Goal: Task Accomplishment & Management: Manage account settings

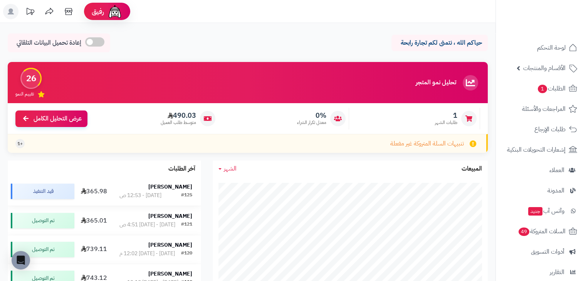
click at [155, 186] on div "عمار العيد" at bounding box center [155, 187] width 72 height 8
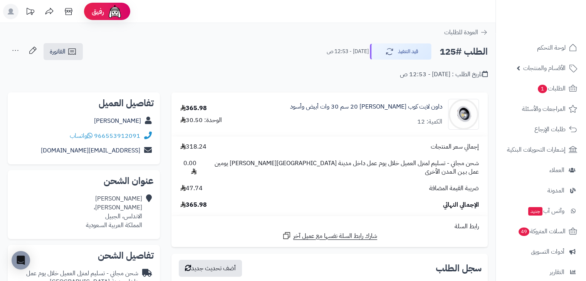
click at [14, 49] on icon at bounding box center [15, 50] width 15 height 15
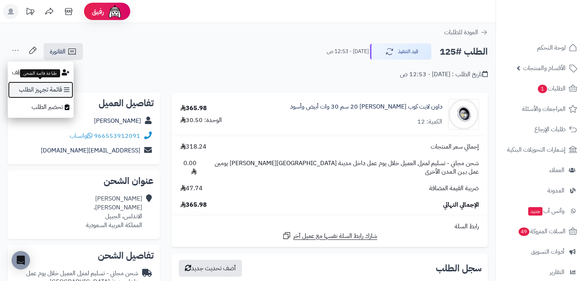
click at [28, 85] on link "قائمة تجهيز الطلب" at bounding box center [41, 89] width 66 height 17
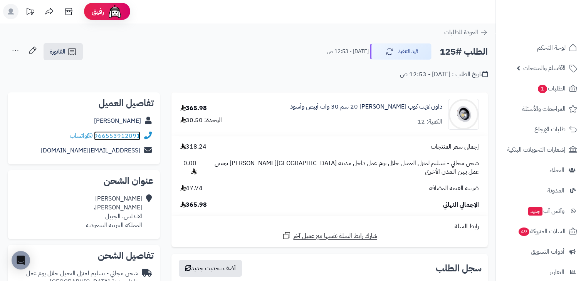
click at [132, 137] on link "966553912091" at bounding box center [117, 135] width 46 height 9
click at [405, 21] on header "رفيق ! 0 الطلبات معالجة مكتمل إرجاع المنتجات العملاء المتواجدون الان 100 عملاء …" at bounding box center [293, 11] width 586 height 23
click at [464, 111] on img at bounding box center [463, 114] width 30 height 31
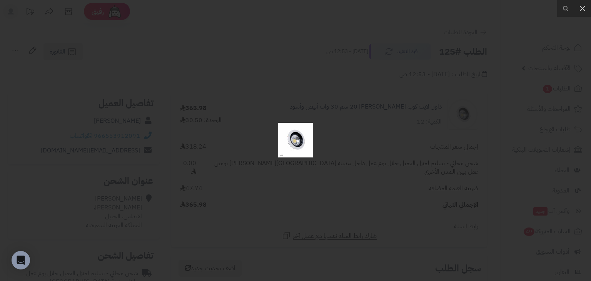
click at [409, 107] on div at bounding box center [295, 140] width 591 height 281
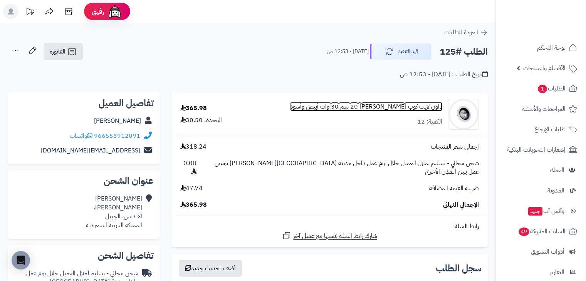
click at [400, 107] on link "داون لايت كوب [PERSON_NAME] 20 سم 30 وات أبيض وأسود" at bounding box center [366, 106] width 152 height 9
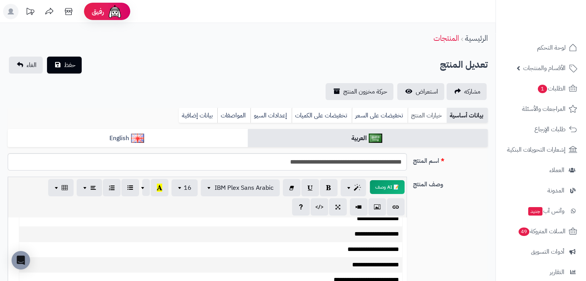
click at [423, 117] on link "خيارات المنتج" at bounding box center [426, 115] width 39 height 15
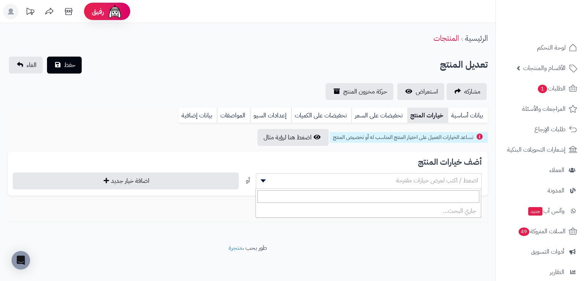
click at [372, 175] on span "اضغط / اكتب لعرض خيارات مقترحة" at bounding box center [368, 181] width 225 height 12
click at [328, 185] on span "اضغط / اكتب لعرض خيارات مقترحة" at bounding box center [368, 181] width 225 height 12
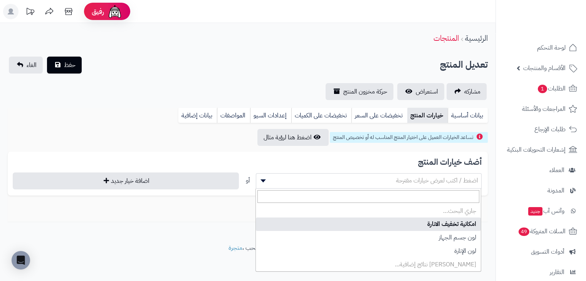
click at [275, 182] on span "اضغط / اكتب لعرض خيارات مقترحة" at bounding box center [368, 181] width 225 height 12
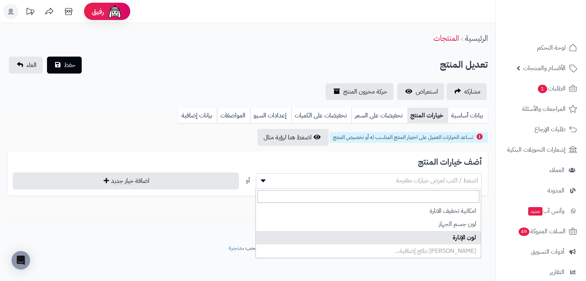
select select "**"
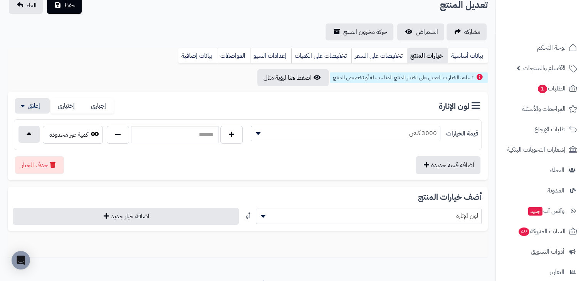
scroll to position [62, 0]
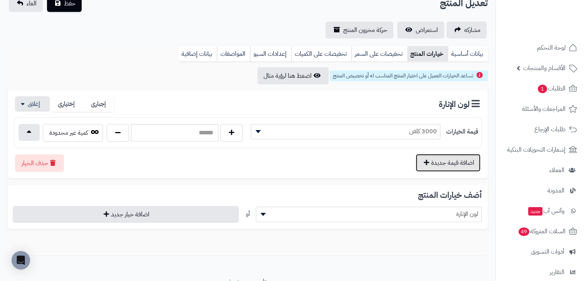
click at [447, 157] on button "اضافة قيمة جديدة" at bounding box center [447, 163] width 65 height 18
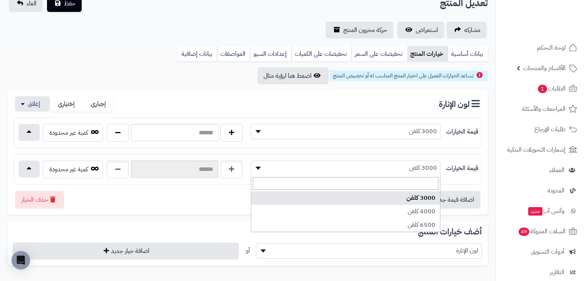
click at [408, 167] on span "3000 كلفن" at bounding box center [345, 168] width 189 height 12
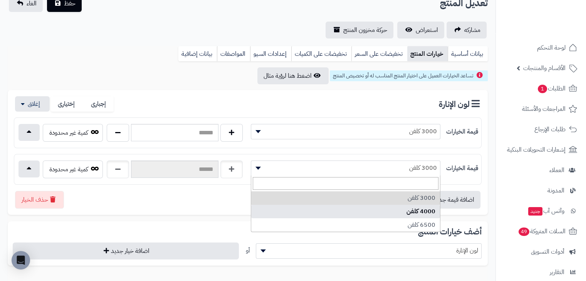
select select "***"
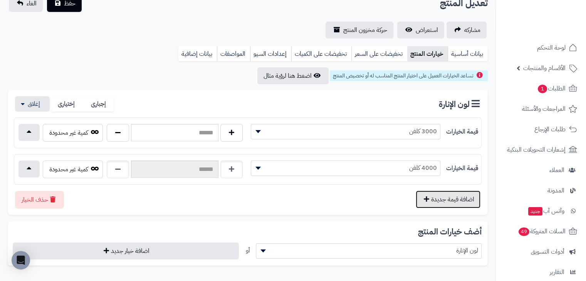
click at [450, 200] on button "اضافة قيمة جديدة" at bounding box center [447, 200] width 65 height 18
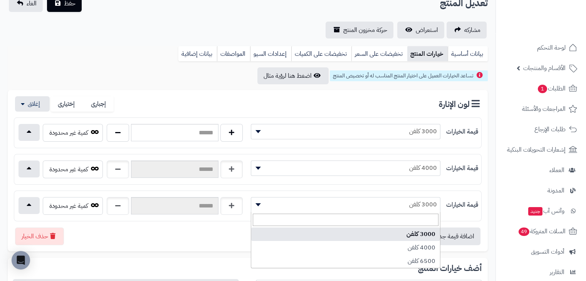
click at [414, 207] on span "3000 كلفن" at bounding box center [345, 205] width 189 height 12
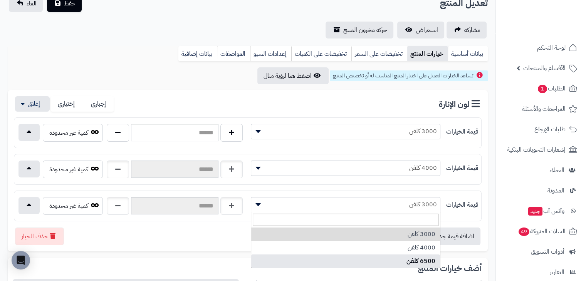
select select "***"
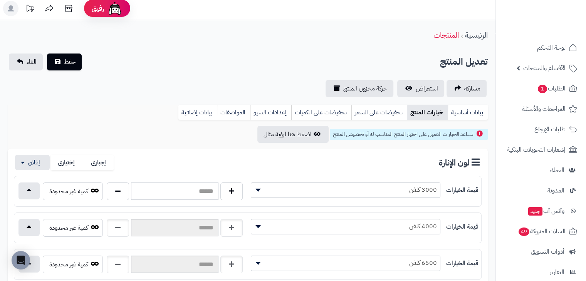
scroll to position [0, 0]
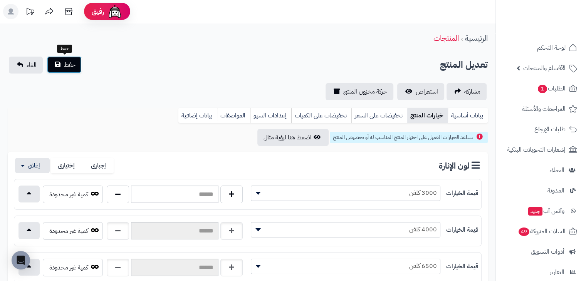
click at [69, 65] on span "حفظ" at bounding box center [70, 64] width 12 height 9
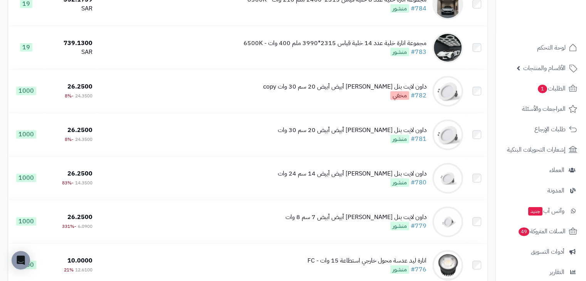
scroll to position [276, 0]
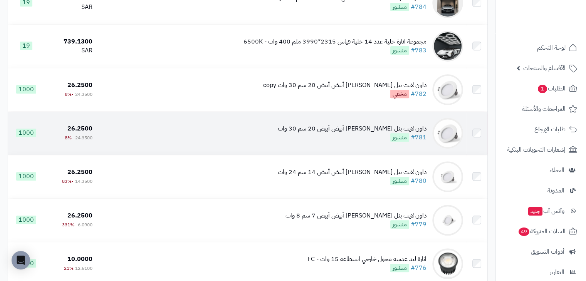
click at [318, 133] on div "داون لايت بنل مانع توهج أبيض أبيض 20 سم 30 وات" at bounding box center [352, 128] width 149 height 9
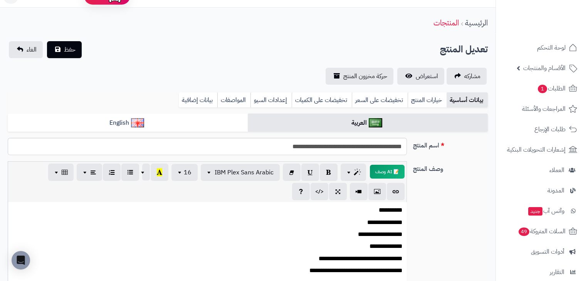
scroll to position [10, 0]
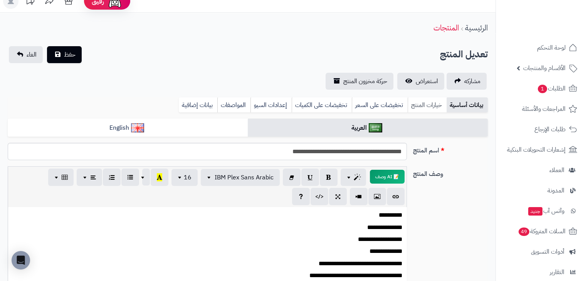
click at [417, 104] on link "خيارات المنتج" at bounding box center [426, 104] width 39 height 15
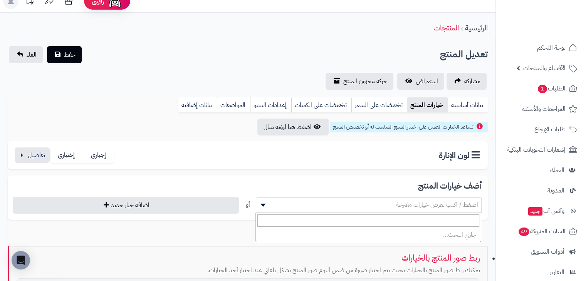
click at [377, 208] on span "اضغط / اكتب لعرض خيارات مقترحة" at bounding box center [368, 205] width 225 height 12
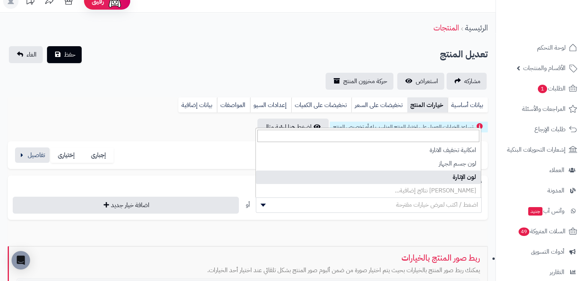
select select "**"
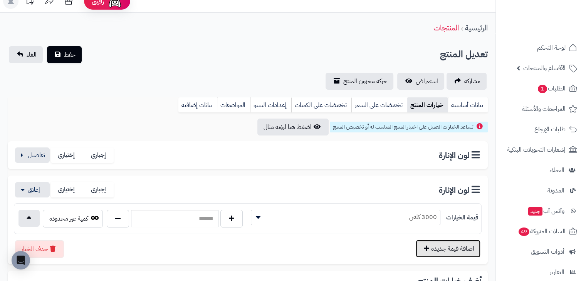
click at [456, 248] on button "اضافة قيمة جديدة" at bounding box center [447, 249] width 65 height 18
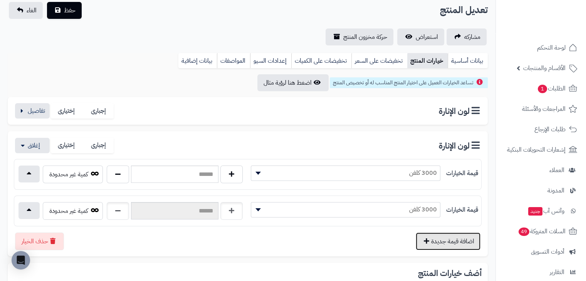
scroll to position [55, 0]
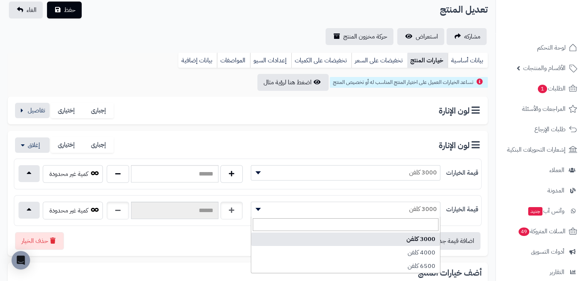
click at [409, 211] on span "3000 كلفن" at bounding box center [345, 209] width 189 height 12
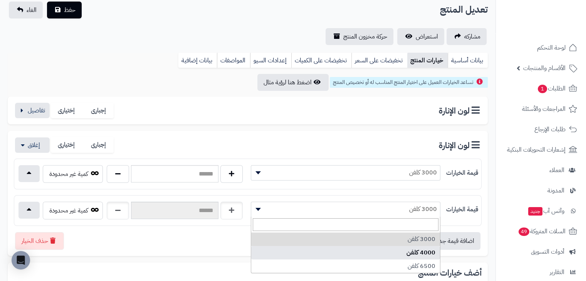
select select "***"
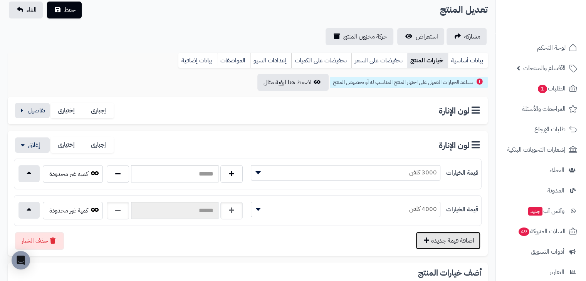
click at [447, 236] on button "اضافة قيمة جديدة" at bounding box center [447, 241] width 65 height 18
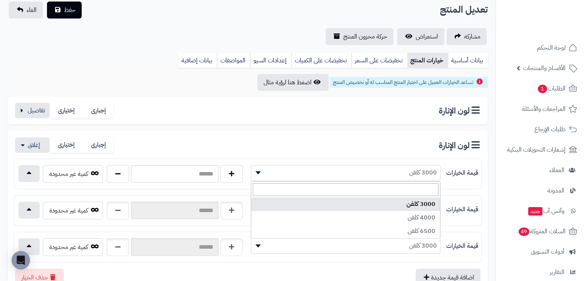
click at [421, 245] on span "3000 كلفن" at bounding box center [345, 246] width 189 height 12
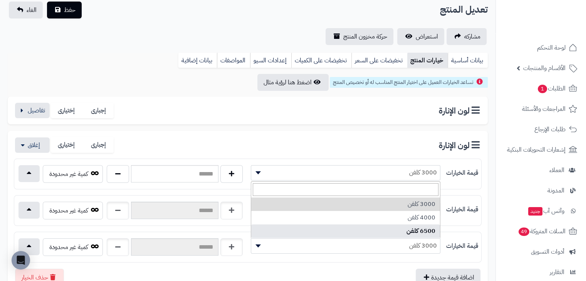
select select "***"
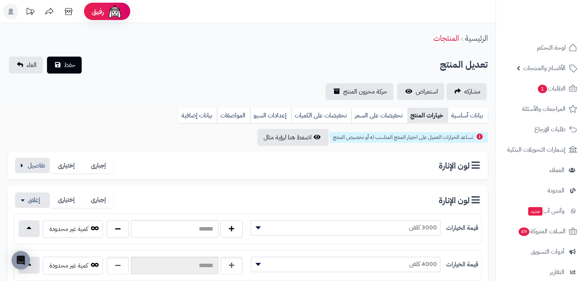
scroll to position [0, 0]
click at [72, 65] on span "حفظ" at bounding box center [70, 64] width 12 height 9
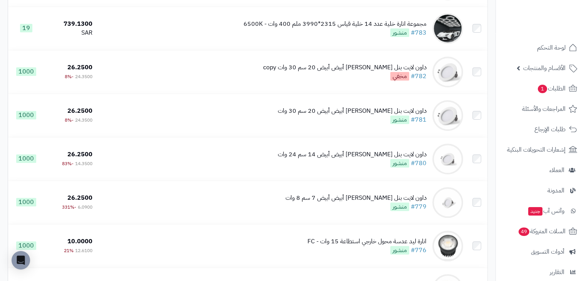
scroll to position [294, 0]
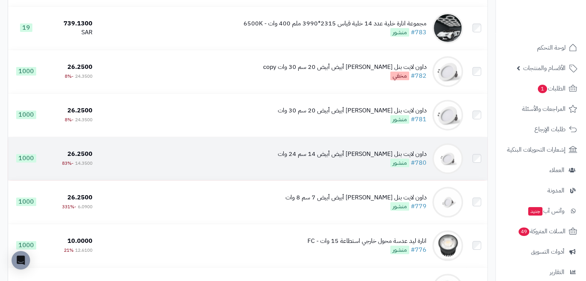
click at [364, 159] on div "داون لايت بنل [PERSON_NAME] أبيض أبيض 14 سم 24 وات" at bounding box center [352, 154] width 149 height 9
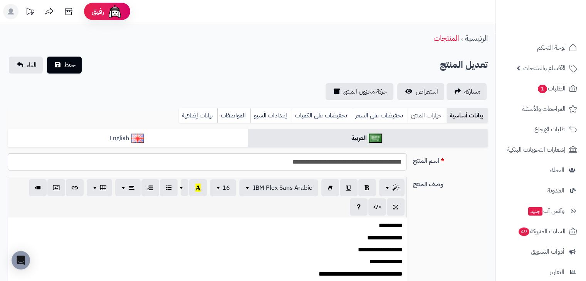
scroll to position [131, 0]
click at [425, 117] on link "خيارات المنتج" at bounding box center [426, 115] width 39 height 15
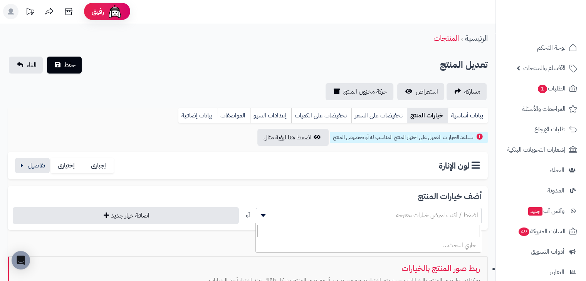
click at [414, 221] on span "اضغط / اكتب لعرض خيارات مقترحة" at bounding box center [368, 215] width 225 height 12
click at [474, 167] on h3 "لون الإنارة" at bounding box center [460, 166] width 43 height 10
click at [447, 169] on h3 "لون الإنارة" at bounding box center [460, 166] width 43 height 10
click at [37, 167] on button "button" at bounding box center [32, 164] width 35 height 15
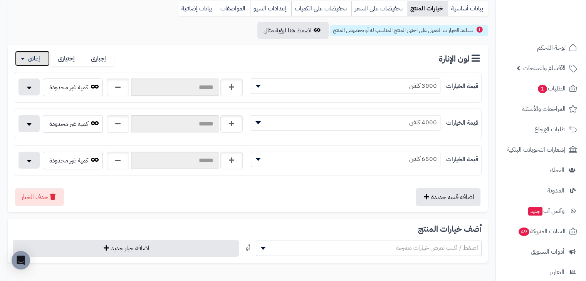
scroll to position [100, 0]
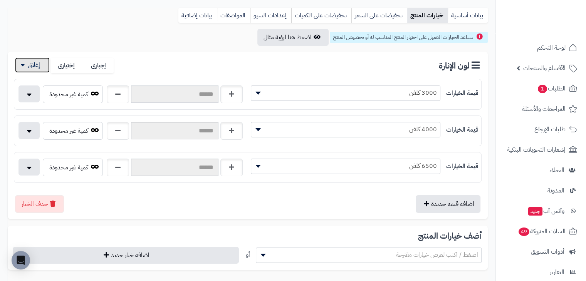
click at [17, 67] on button "button" at bounding box center [32, 64] width 35 height 15
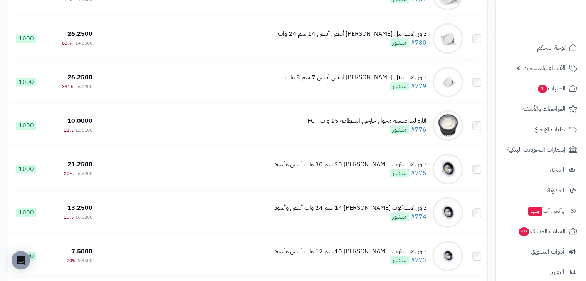
scroll to position [389, 0]
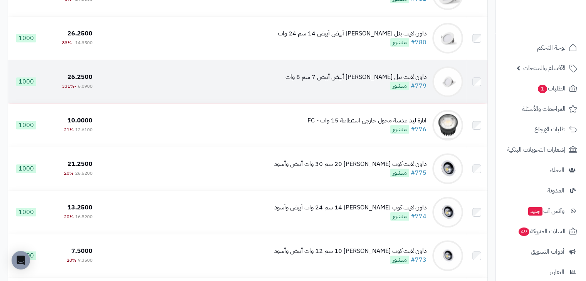
click at [376, 82] on div "داون لايت بنل [PERSON_NAME] أبيض أبيض 7 سم 8 وات" at bounding box center [355, 77] width 141 height 9
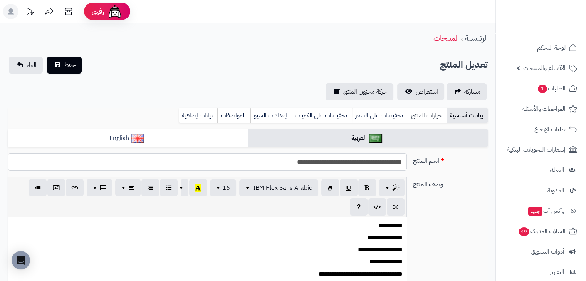
scroll to position [131, 0]
click at [436, 116] on link "خيارات المنتج" at bounding box center [426, 115] width 39 height 15
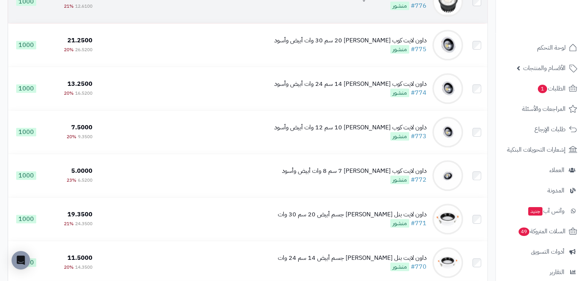
scroll to position [514, 0]
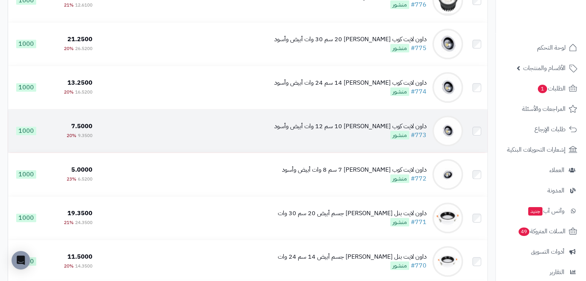
click at [353, 131] on div "داون لايت كوب [PERSON_NAME] 10 سم 12 وات أبيض وأسود" at bounding box center [350, 126] width 152 height 9
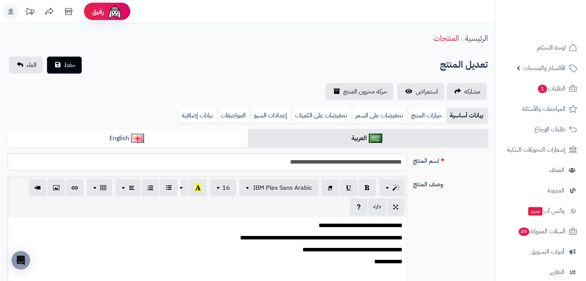
scroll to position [140, 0]
drag, startPoint x: 0, startPoint y: 0, endPoint x: 424, endPoint y: 117, distance: 439.7
click at [424, 117] on link "خيارات المنتج" at bounding box center [426, 115] width 39 height 15
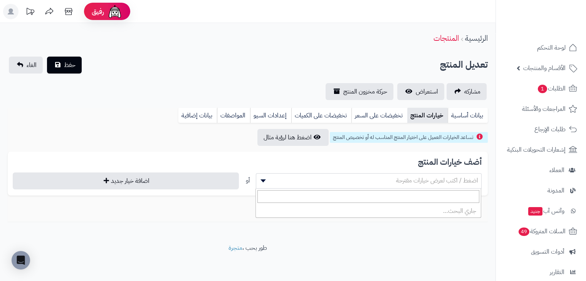
click at [347, 184] on span "اضغط / اكتب لعرض خيارات مقترحة" at bounding box center [368, 181] width 225 height 12
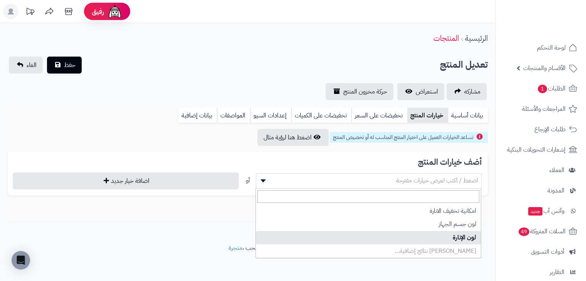
select select "**"
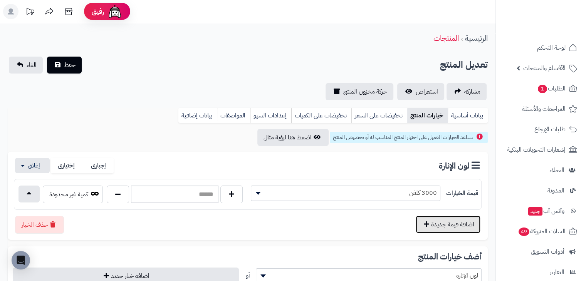
click at [441, 228] on button "اضافة قيمة جديدة" at bounding box center [447, 225] width 65 height 18
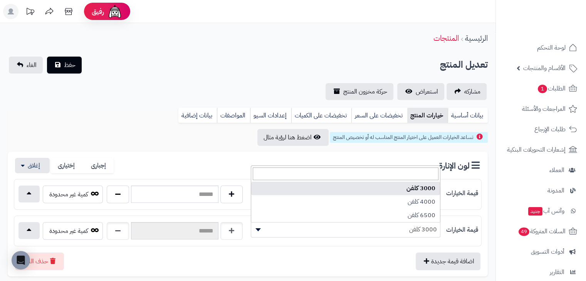
click at [410, 233] on span "3000 كلفن" at bounding box center [345, 230] width 189 height 12
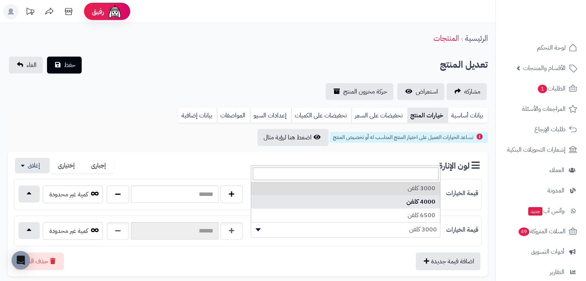
select select "***"
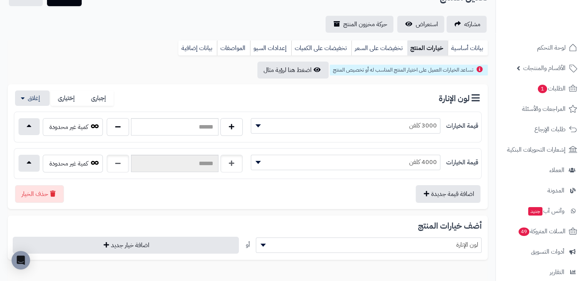
scroll to position [68, 0]
click at [449, 192] on button "اضافة قيمة جديدة" at bounding box center [447, 193] width 65 height 18
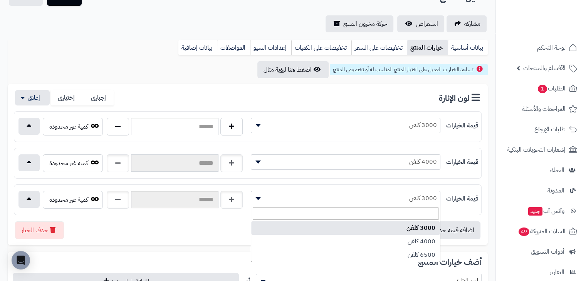
click at [410, 201] on span "3000 كلفن" at bounding box center [345, 199] width 189 height 12
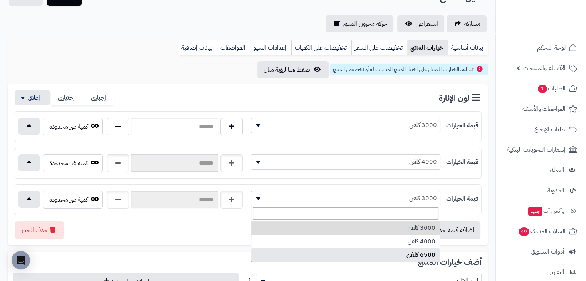
select select "***"
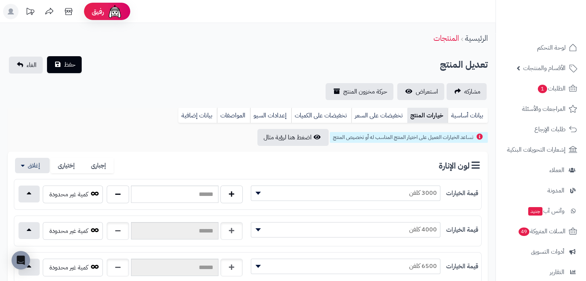
scroll to position [0, 0]
click at [64, 66] on span "حفظ" at bounding box center [70, 64] width 12 height 9
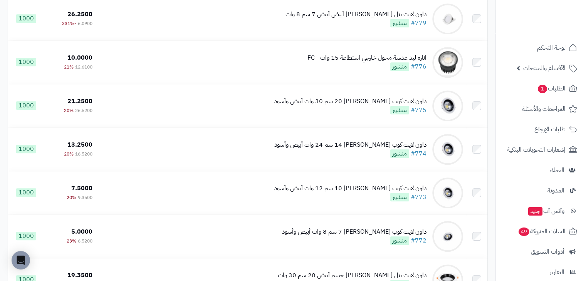
scroll to position [477, 0]
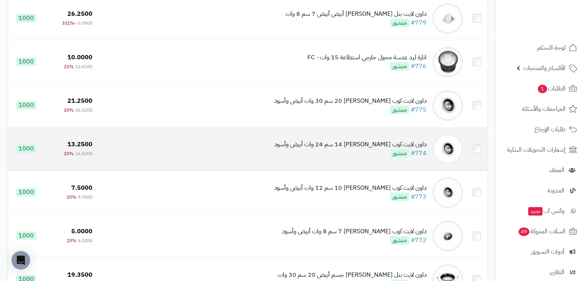
click at [359, 149] on div "داون لايت كوب [PERSON_NAME] 14 سم 24 وات أبيض وأسود" at bounding box center [350, 144] width 152 height 9
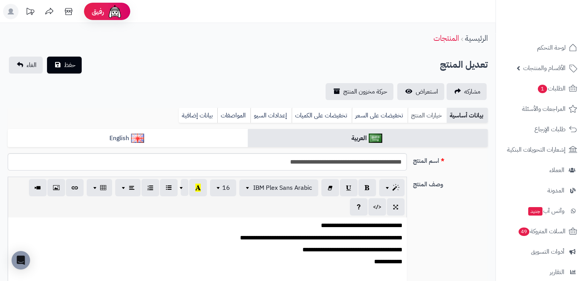
scroll to position [140, 0]
click at [414, 122] on link "خيارات المنتج" at bounding box center [426, 115] width 39 height 15
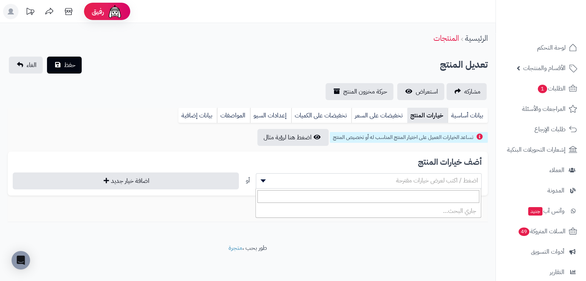
click at [398, 177] on span "اضغط / اكتب لعرض خيارات مقترحة" at bounding box center [437, 180] width 82 height 9
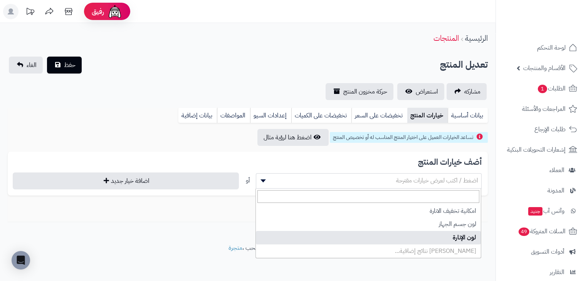
select select "**"
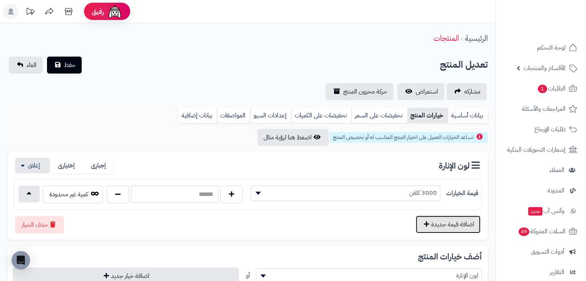
click at [435, 219] on button "اضافة قيمة جديدة" at bounding box center [447, 225] width 65 height 18
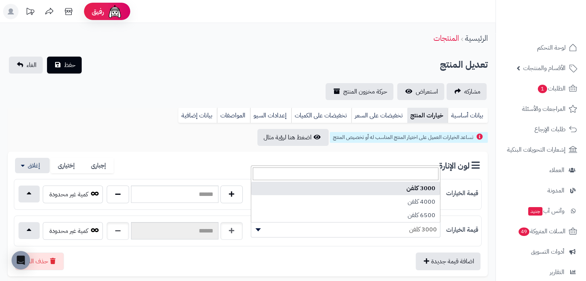
click at [416, 229] on span "3000 كلفن" at bounding box center [345, 230] width 189 height 12
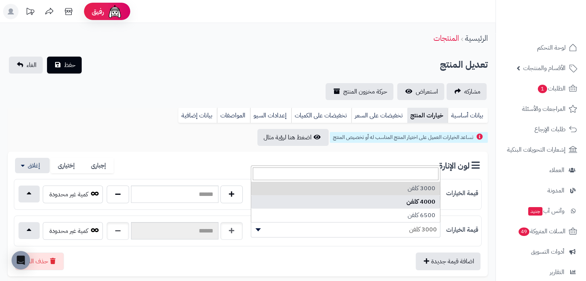
select select "***"
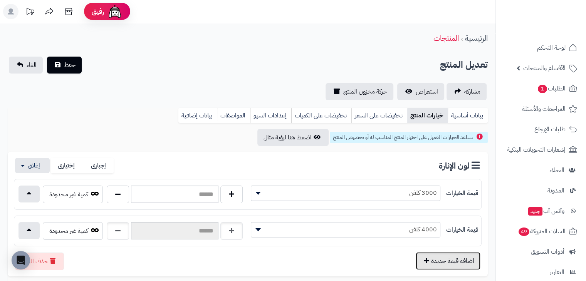
click at [442, 258] on button "اضافة قيمة جديدة" at bounding box center [447, 261] width 65 height 18
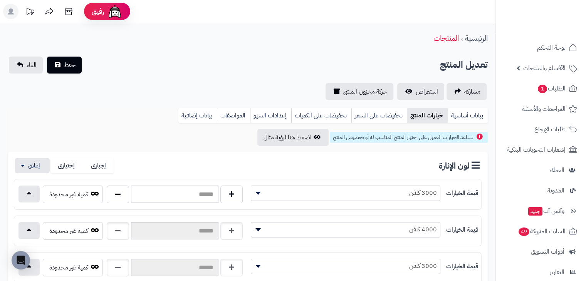
click at [424, 267] on span "3000 كلفن" at bounding box center [345, 266] width 189 height 12
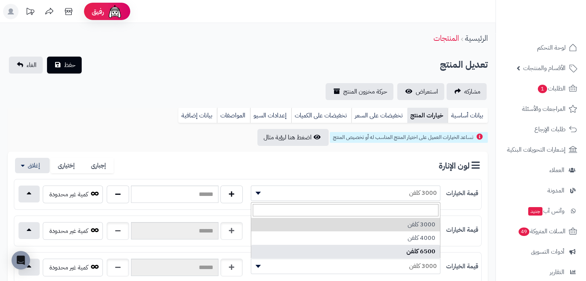
select select "***"
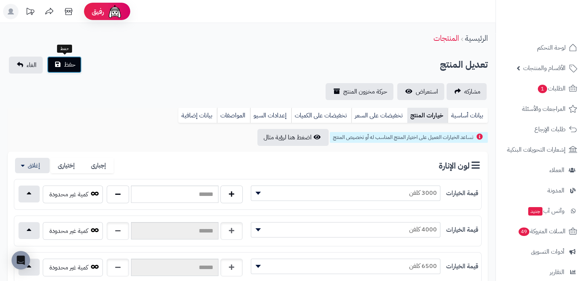
click at [66, 66] on span "حفظ" at bounding box center [70, 64] width 12 height 9
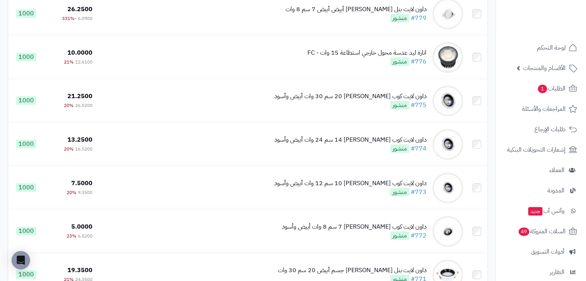
scroll to position [494, 0]
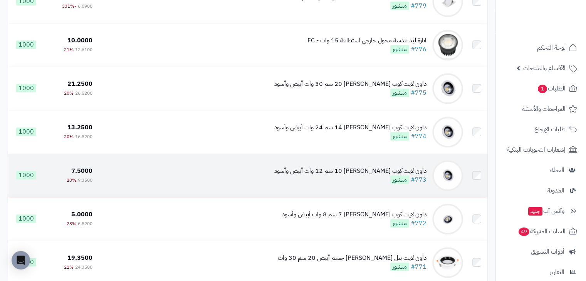
click at [354, 176] on div "داون لايت كوب مانع توهج 10 سم 12 وات أبيض وأسود" at bounding box center [350, 171] width 152 height 9
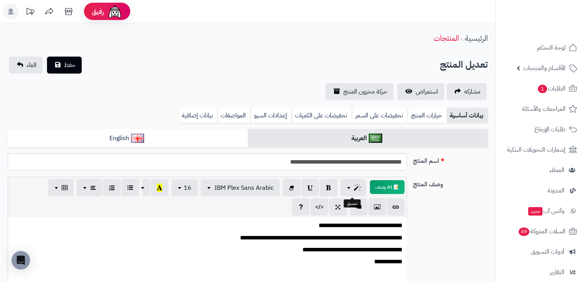
scroll to position [55, 0]
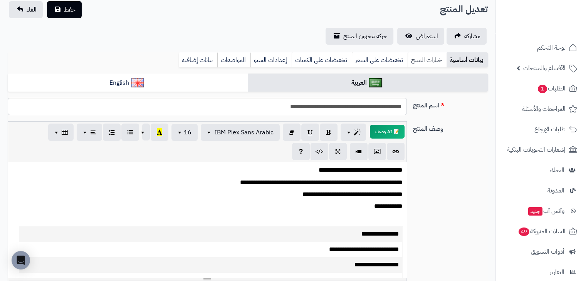
click at [430, 60] on link "خيارات المنتج" at bounding box center [426, 59] width 39 height 15
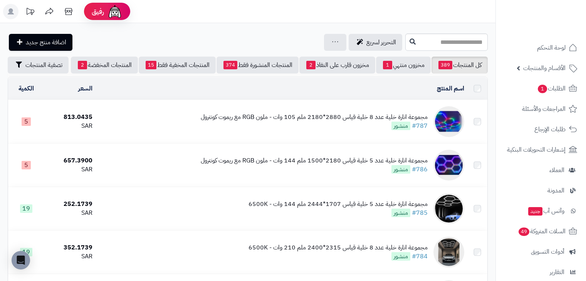
scroll to position [470, 0]
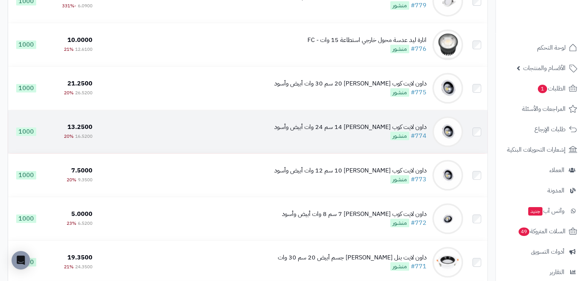
click at [375, 132] on div "داون لايت كوب مانع توهج 14 سم 24 وات أبيض وأسود" at bounding box center [350, 127] width 152 height 9
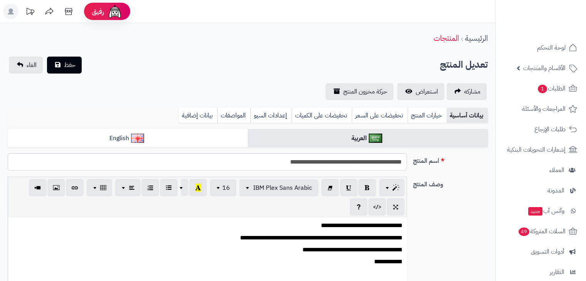
scroll to position [140, 0]
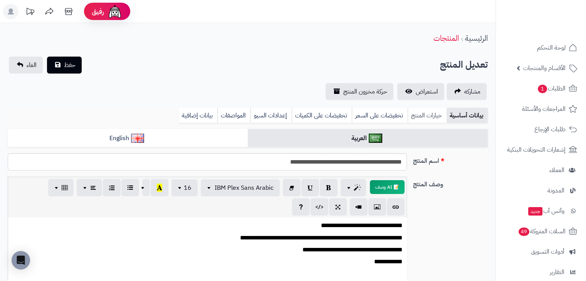
click at [433, 110] on link "خيارات المنتج" at bounding box center [426, 115] width 39 height 15
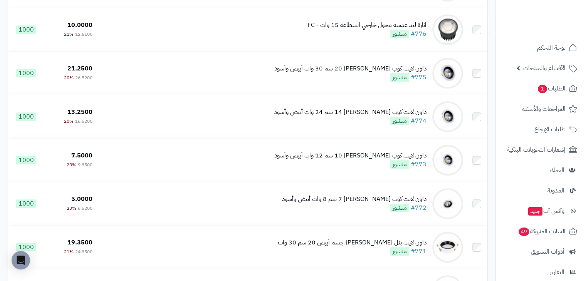
scroll to position [488, 0]
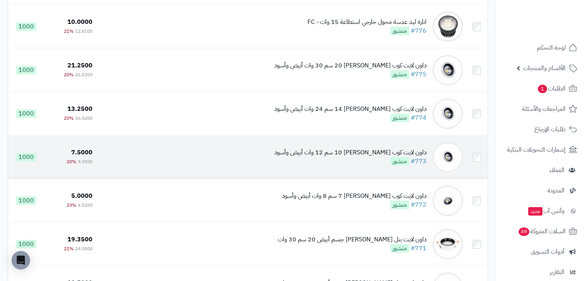
click at [343, 157] on div "داون لايت كوب [PERSON_NAME] 10 سم 12 وات أبيض وأسود" at bounding box center [350, 152] width 152 height 9
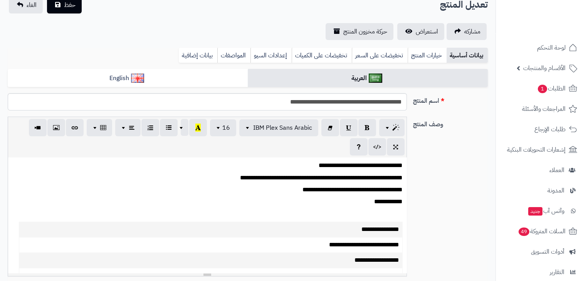
scroll to position [140, 0]
click at [420, 60] on link "خيارات المنتج" at bounding box center [426, 55] width 39 height 15
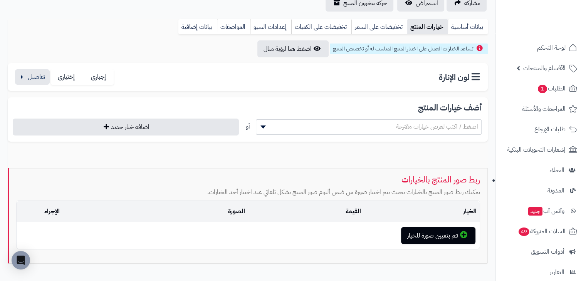
scroll to position [89, 0]
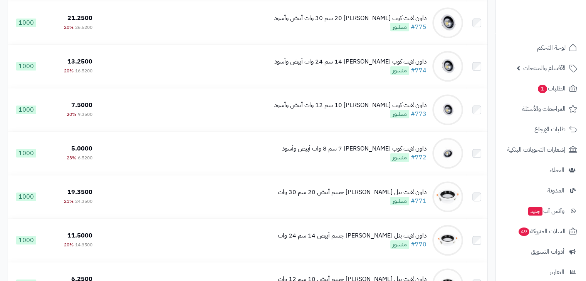
scroll to position [537, 0]
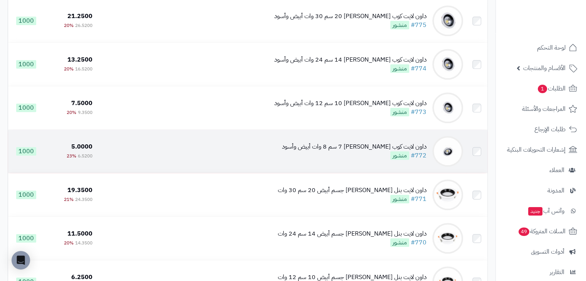
click at [384, 151] on div "داون لايت كوب [PERSON_NAME] 7 سم 8 وات أبيض وأسود" at bounding box center [354, 146] width 144 height 9
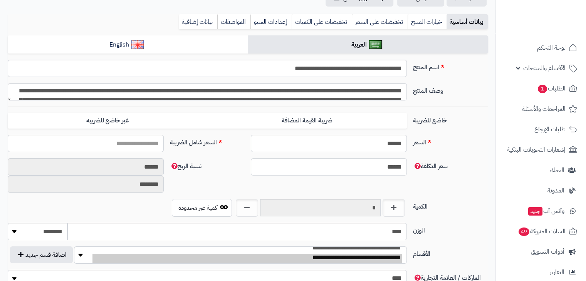
scroll to position [95, 0]
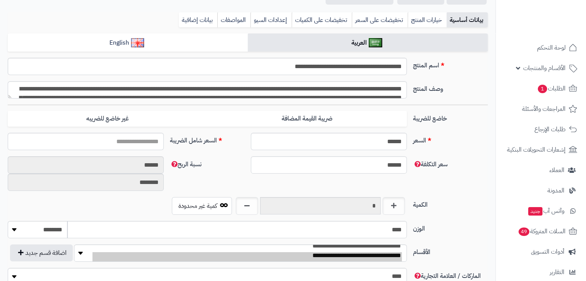
type input "****"
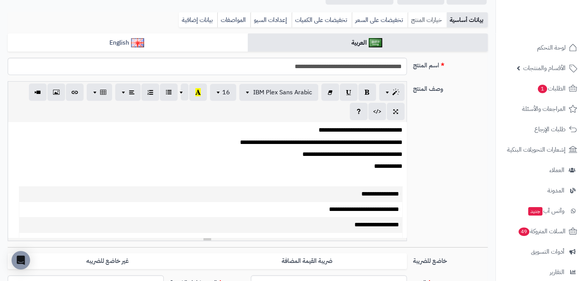
click at [419, 15] on link "خيارات المنتج" at bounding box center [426, 19] width 39 height 15
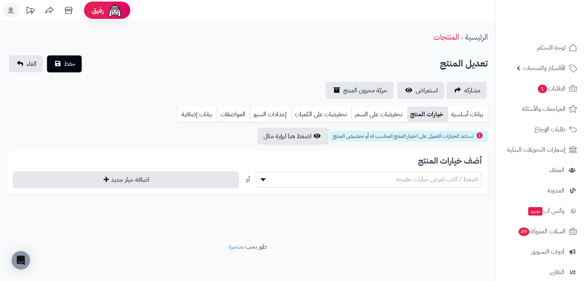
scroll to position [2, 0]
click at [399, 184] on span "اضغط / اكتب لعرض خيارات مقترحة" at bounding box center [368, 180] width 225 height 12
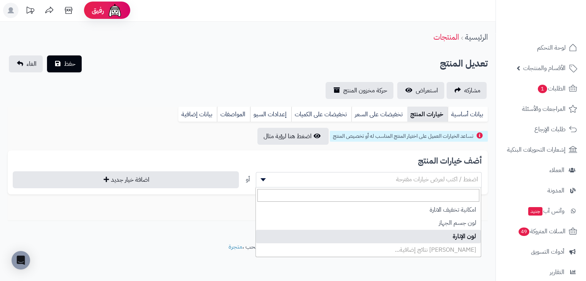
select select "**"
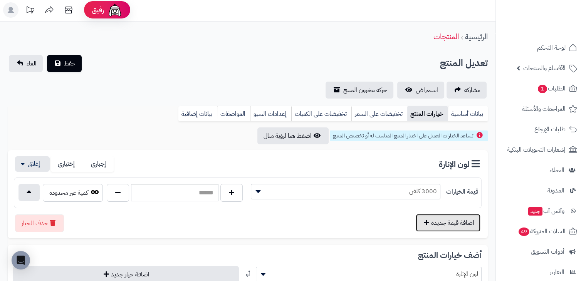
click at [462, 224] on button "اضافة قيمة جديدة" at bounding box center [447, 223] width 65 height 18
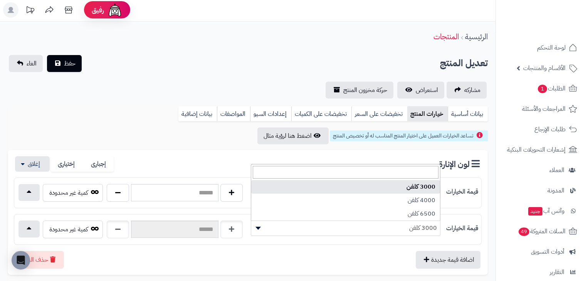
click at [430, 225] on span "3000 كلفن" at bounding box center [345, 228] width 189 height 12
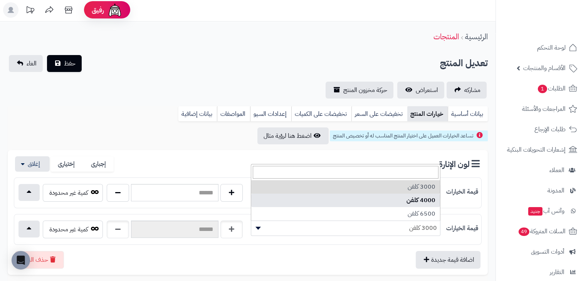
select select "***"
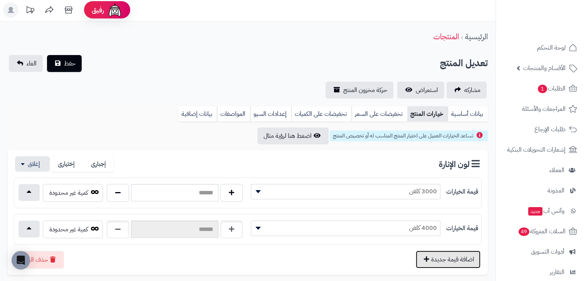
click at [444, 260] on button "اضافة قيمة جديدة" at bounding box center [447, 260] width 65 height 18
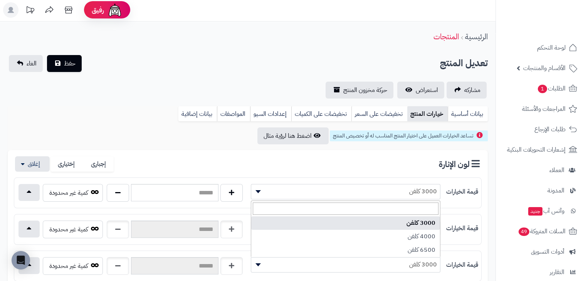
click at [424, 260] on span "3000 كلفن" at bounding box center [345, 265] width 189 height 12
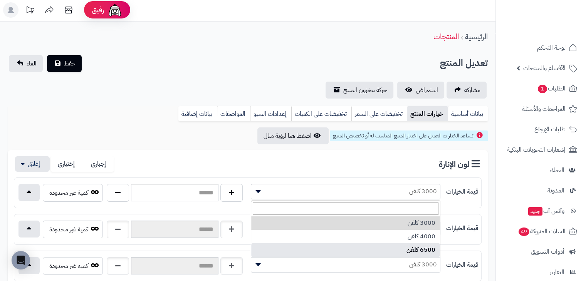
select select "***"
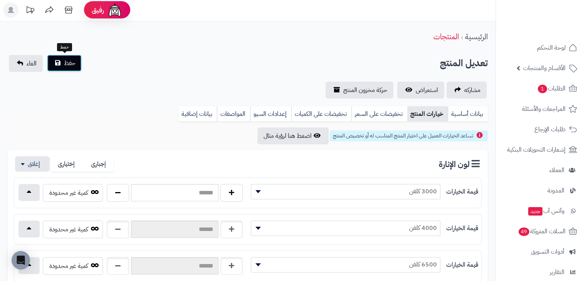
click at [63, 62] on button "حفظ" at bounding box center [64, 63] width 35 height 17
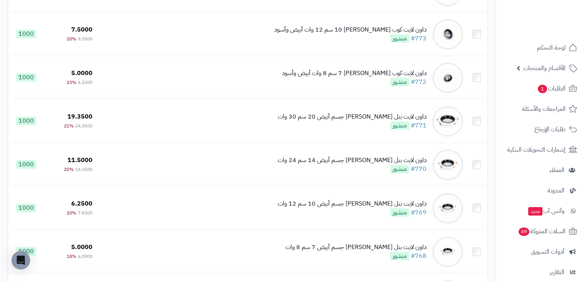
scroll to position [636, 0]
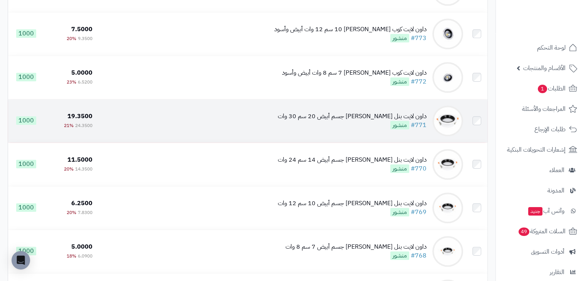
click at [359, 121] on div "داون لايت بنل [PERSON_NAME] جسم أبيض 20 سم 30 وات" at bounding box center [352, 116] width 149 height 9
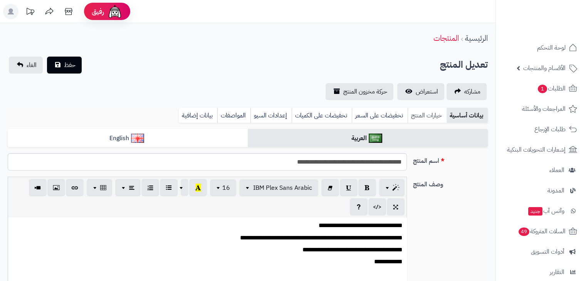
scroll to position [131, 0]
click at [426, 113] on link "خيارات المنتج" at bounding box center [426, 115] width 39 height 15
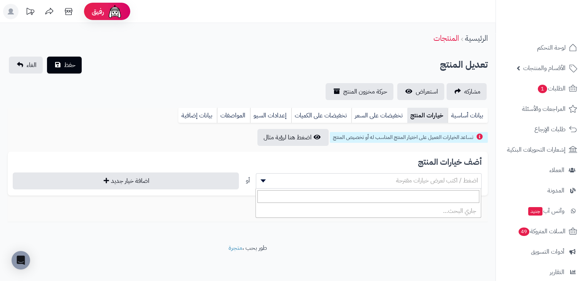
click at [392, 181] on span "اضغط / اكتب لعرض خيارات مقترحة" at bounding box center [368, 181] width 225 height 12
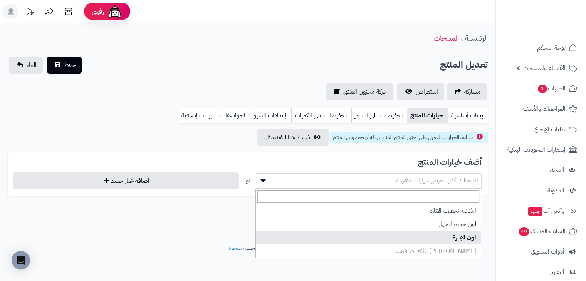
select select "**"
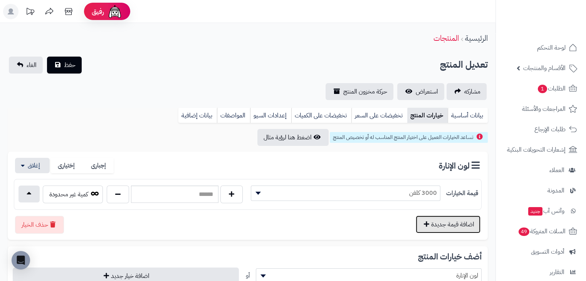
click at [455, 228] on button "اضافة قيمة جديدة" at bounding box center [447, 225] width 65 height 18
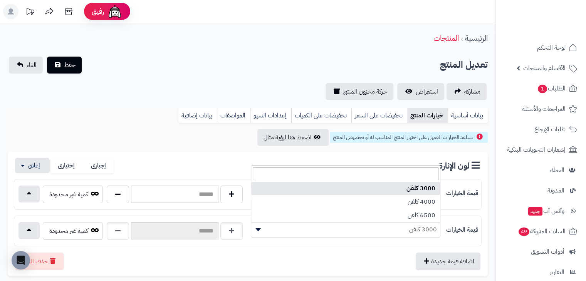
click at [408, 226] on span "3000 كلفن" at bounding box center [345, 230] width 189 height 12
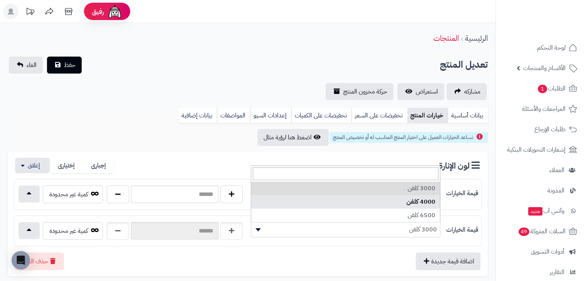
select select "***"
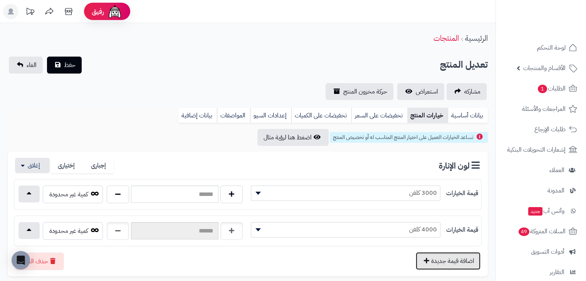
click at [461, 258] on button "اضافة قيمة جديدة" at bounding box center [447, 261] width 65 height 18
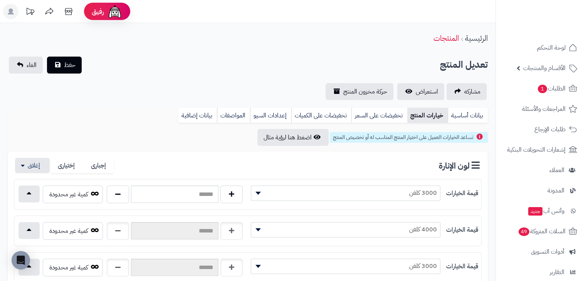
click at [420, 261] on span "3000 كلفن" at bounding box center [345, 266] width 189 height 12
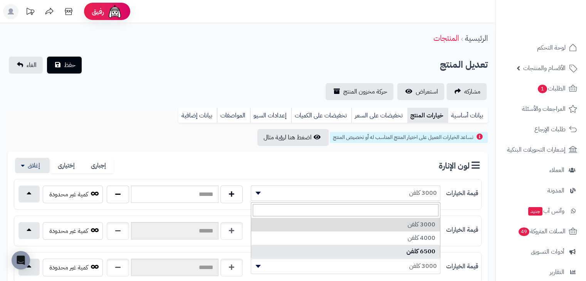
select select "***"
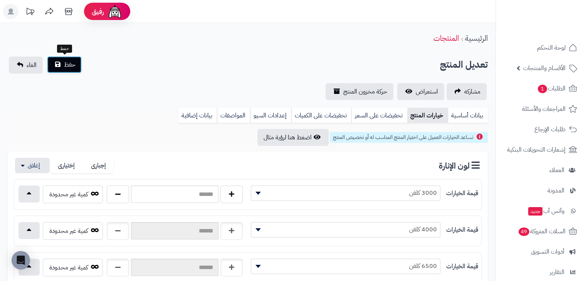
click at [72, 61] on span "حفظ" at bounding box center [70, 64] width 12 height 9
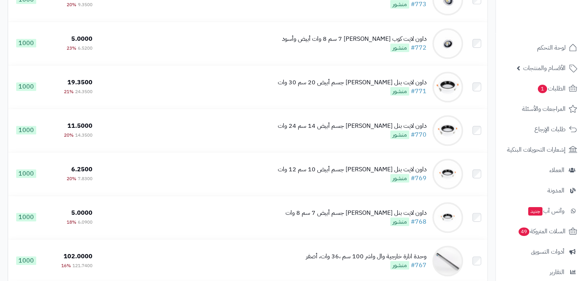
scroll to position [672, 0]
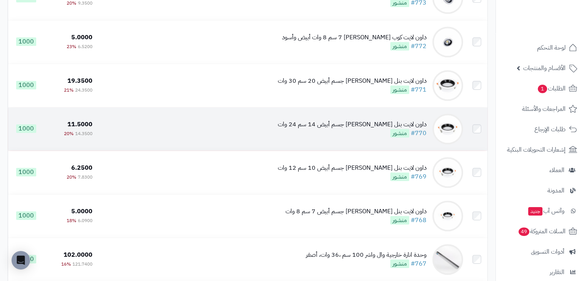
click at [353, 129] on div "داون لايت بنل [PERSON_NAME] جسم أبيض 14 سم 24 وات" at bounding box center [352, 124] width 149 height 9
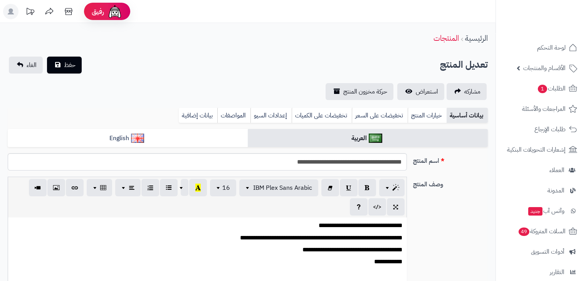
scroll to position [131, 0]
click at [428, 116] on link "خيارات المنتج" at bounding box center [426, 115] width 39 height 15
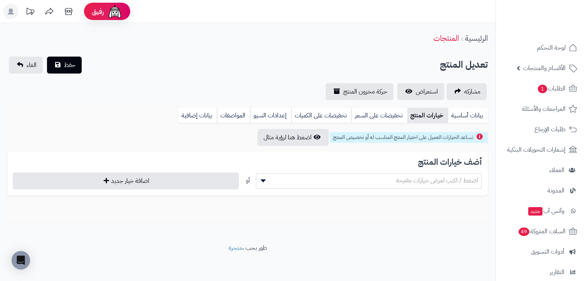
click at [410, 180] on span "اضغط / اكتب لعرض خيارات مقترحة" at bounding box center [437, 180] width 82 height 9
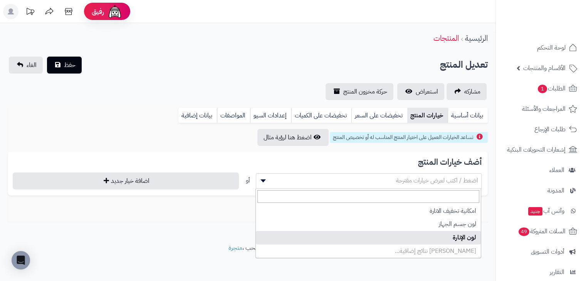
select select "**"
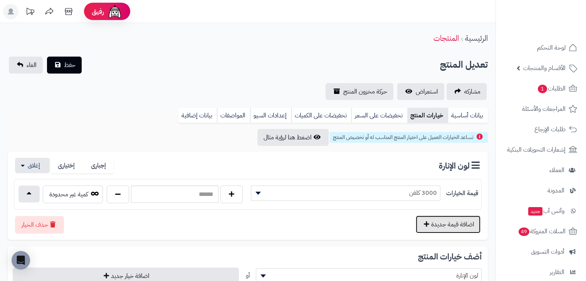
click at [444, 227] on button "اضافة قيمة جديدة" at bounding box center [447, 225] width 65 height 18
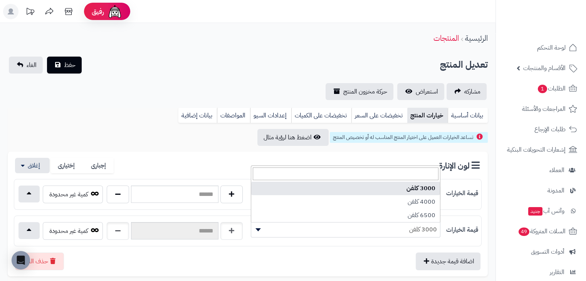
click at [425, 228] on span "3000 كلفن" at bounding box center [345, 230] width 189 height 12
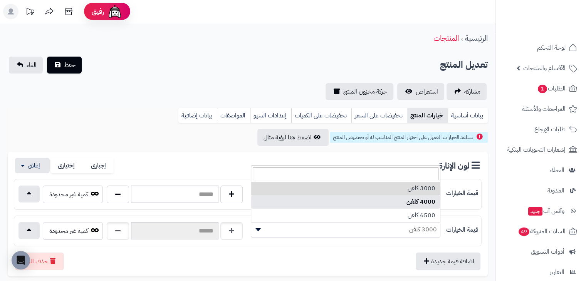
select select "***"
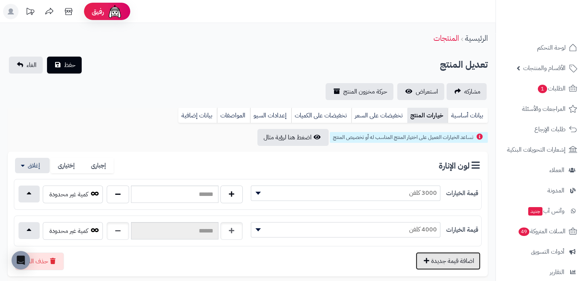
click at [437, 256] on button "اضافة قيمة جديدة" at bounding box center [447, 261] width 65 height 18
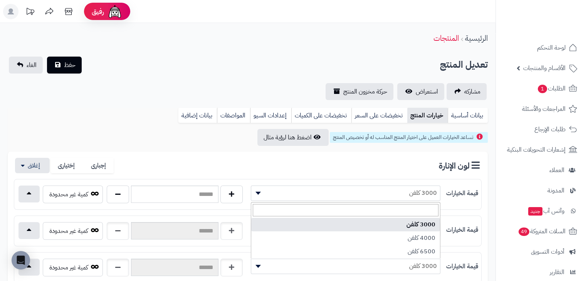
click at [415, 265] on span "3000 كلفن" at bounding box center [345, 266] width 189 height 12
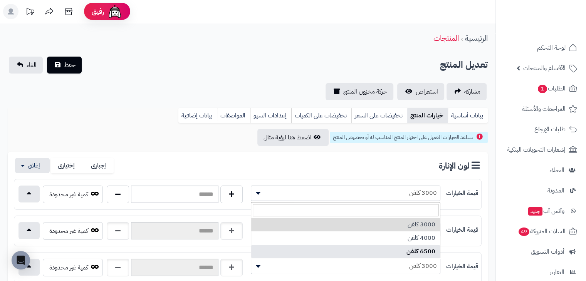
select select "***"
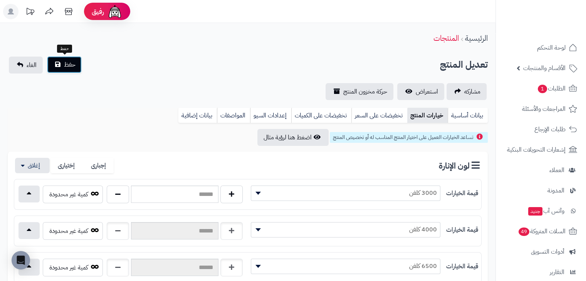
click at [74, 64] on span "حفظ" at bounding box center [70, 64] width 12 height 9
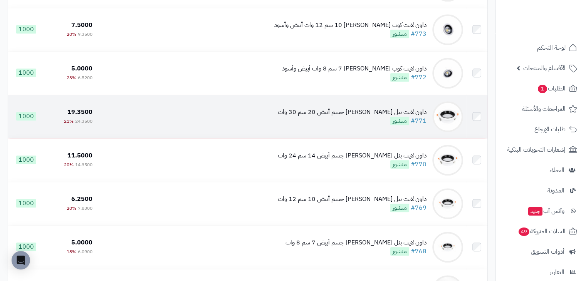
scroll to position [641, 0]
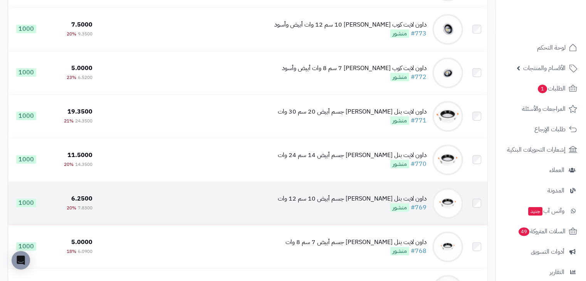
click at [417, 203] on div "داون لايت بنل مانع توهج جسم أبيض 10 سم 12 وات" at bounding box center [352, 198] width 149 height 9
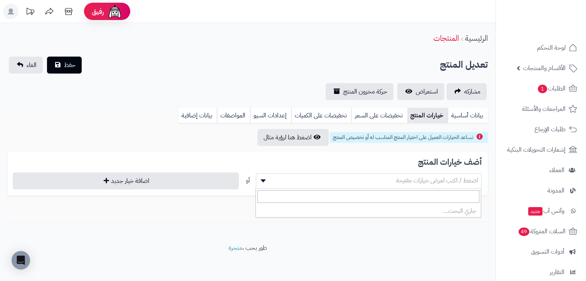
click at [432, 184] on span "اضغط / اكتب لعرض خيارات مقترحة" at bounding box center [437, 180] width 82 height 9
click at [424, 181] on span "اضغط / اكتب لعرض خيارات مقترحة" at bounding box center [437, 180] width 82 height 9
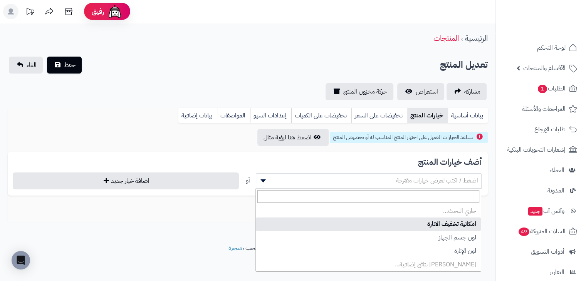
click at [424, 181] on span "اضغط / اكتب لعرض خيارات مقترحة" at bounding box center [437, 180] width 82 height 9
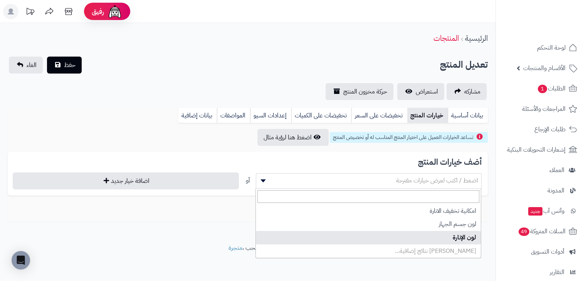
select select "**"
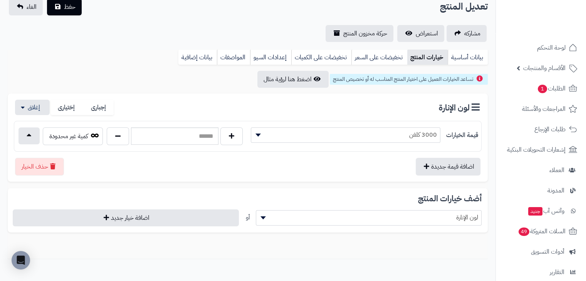
scroll to position [65, 0]
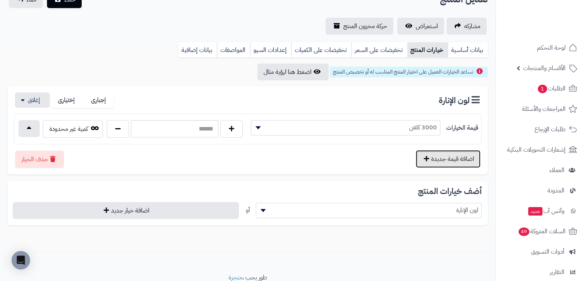
click at [439, 158] on button "اضافة قيمة جديدة" at bounding box center [447, 159] width 65 height 18
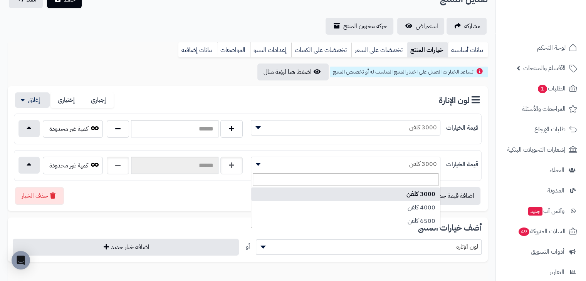
click at [421, 165] on span "3000 كلفن" at bounding box center [345, 164] width 189 height 12
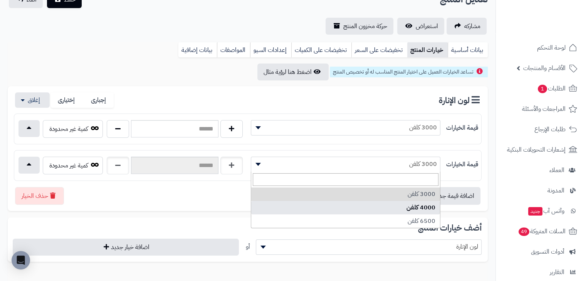
select select "***"
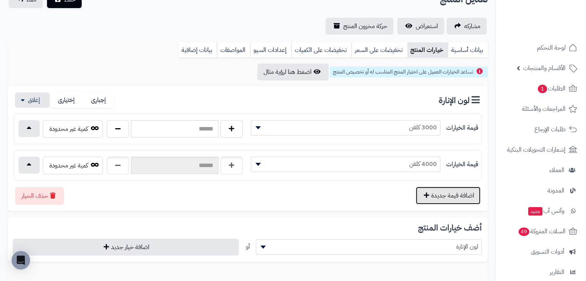
click at [451, 194] on button "اضافة قيمة جديدة" at bounding box center [447, 196] width 65 height 18
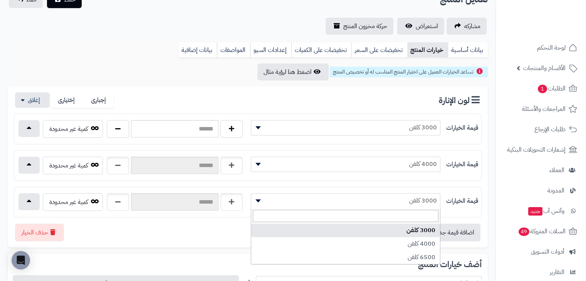
click at [420, 200] on span "3000 كلفن" at bounding box center [345, 201] width 189 height 12
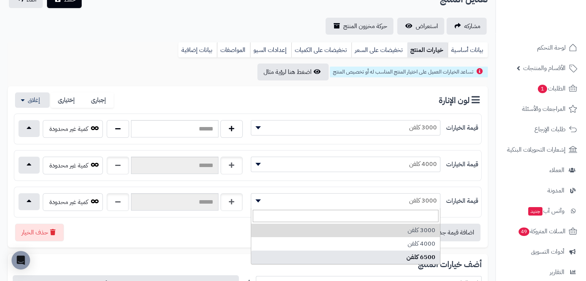
select select "***"
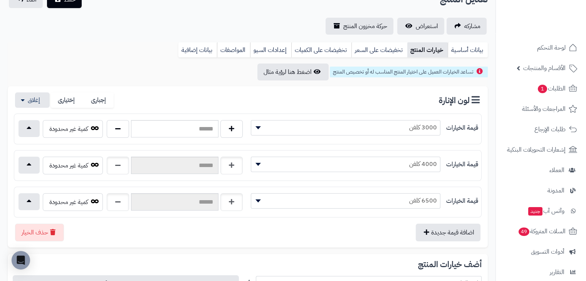
scroll to position [0, 0]
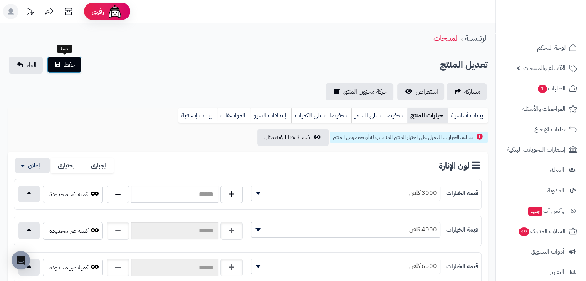
click at [77, 63] on button "حفظ" at bounding box center [64, 64] width 35 height 17
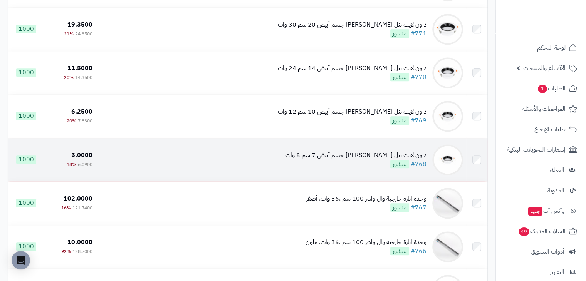
scroll to position [728, 0]
click at [410, 159] on div "داون لايت بنل [PERSON_NAME] جسم أبيض 7 سم 8 وات" at bounding box center [355, 155] width 141 height 9
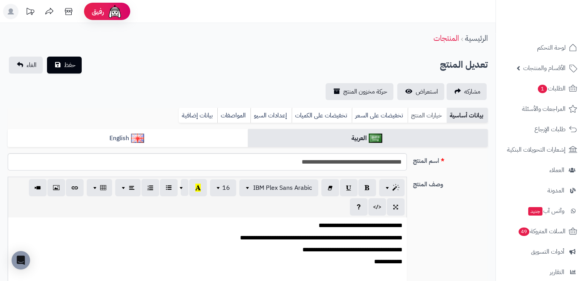
scroll to position [131, 0]
click at [425, 117] on link "خيارات المنتج" at bounding box center [426, 115] width 39 height 15
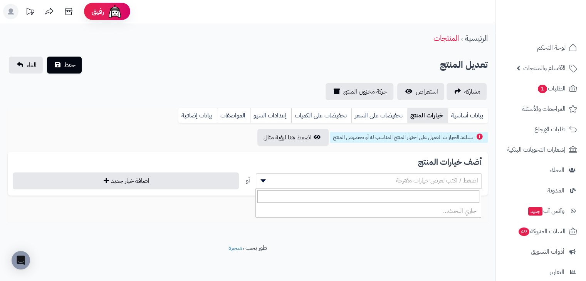
click at [428, 181] on span "اضغط / اكتب لعرض خيارات مقترحة" at bounding box center [437, 180] width 82 height 9
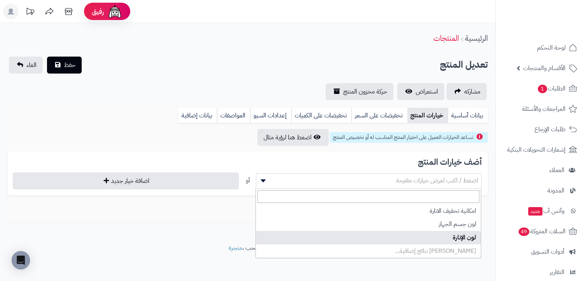
select select "**"
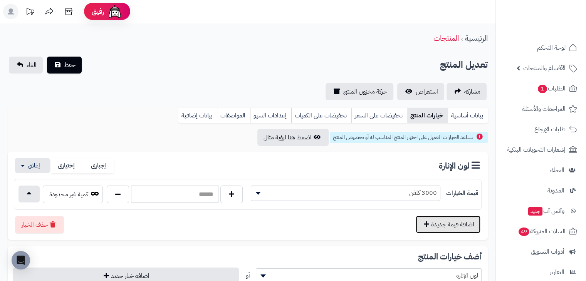
click at [445, 222] on button "اضافة قيمة جديدة" at bounding box center [447, 225] width 65 height 18
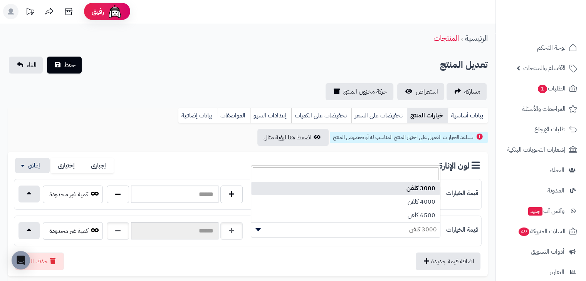
click at [425, 227] on span "3000 كلفن" at bounding box center [345, 230] width 189 height 12
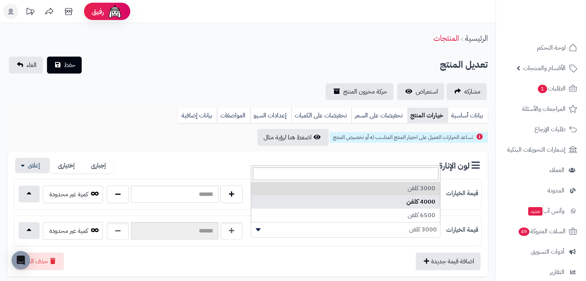
select select "***"
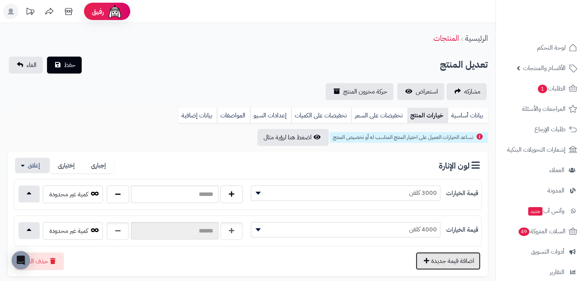
click at [457, 263] on button "اضافة قيمة جديدة" at bounding box center [447, 261] width 65 height 18
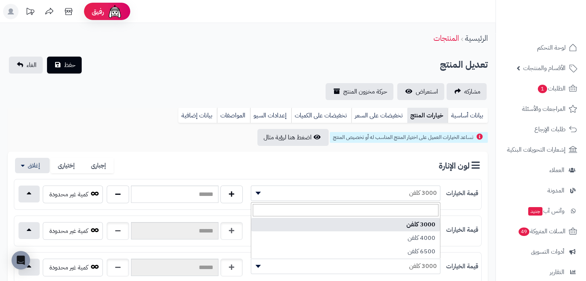
click at [428, 263] on span "3000 كلفن" at bounding box center [345, 266] width 189 height 12
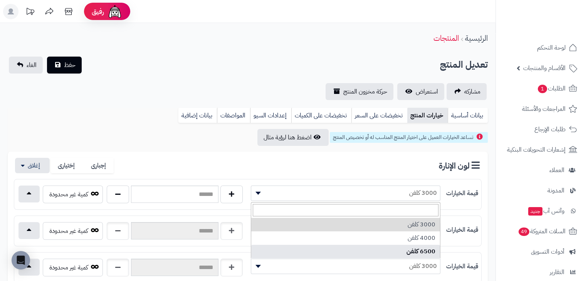
select select "***"
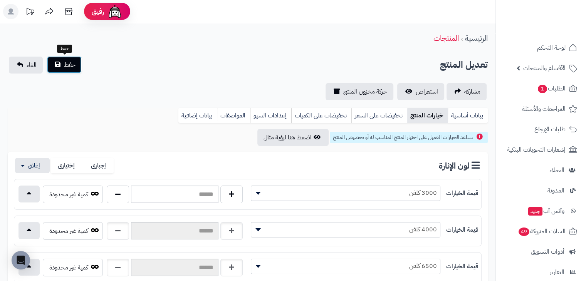
click at [71, 61] on span "حفظ" at bounding box center [70, 64] width 12 height 9
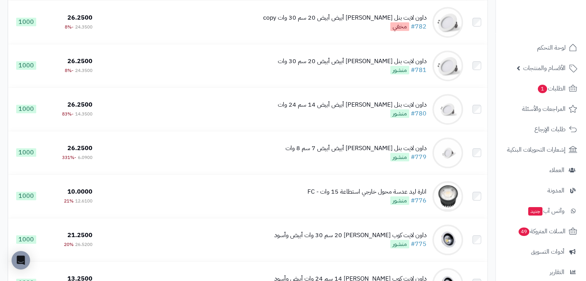
scroll to position [343, 0]
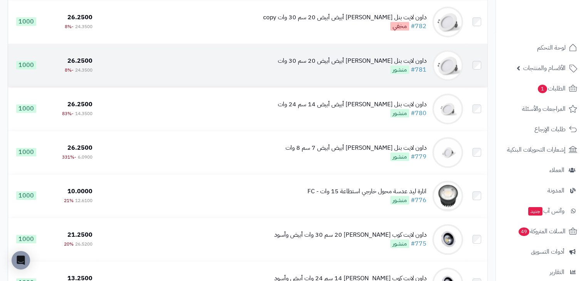
click at [376, 65] on div "داون لايت بنل مانع توهج أبيض أبيض 20 سم 30 وات" at bounding box center [352, 61] width 149 height 9
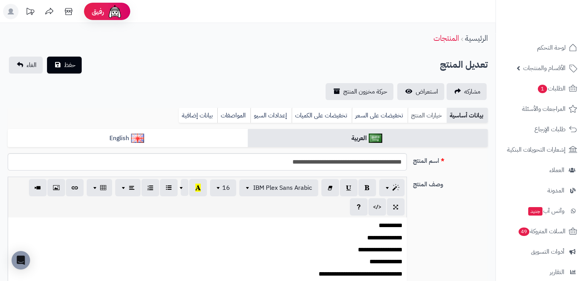
scroll to position [129, 0]
click at [433, 117] on link "خيارات المنتج" at bounding box center [426, 115] width 39 height 15
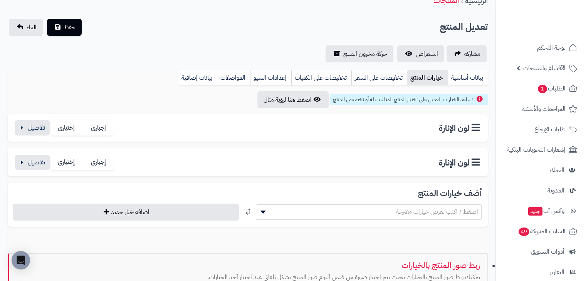
scroll to position [39, 0]
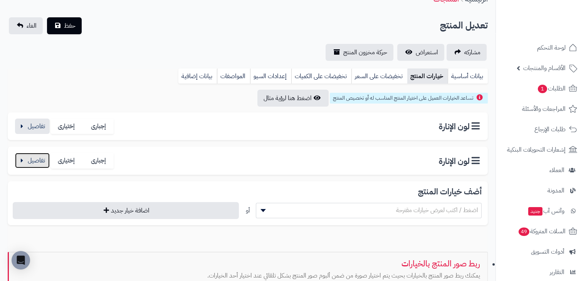
click at [23, 157] on button "button" at bounding box center [32, 160] width 35 height 15
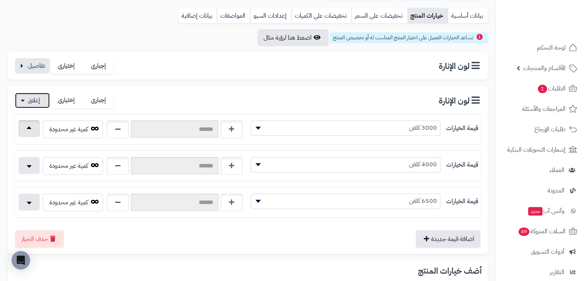
scroll to position [100, 0]
click at [45, 234] on button "حذف الخيار" at bounding box center [39, 238] width 49 height 18
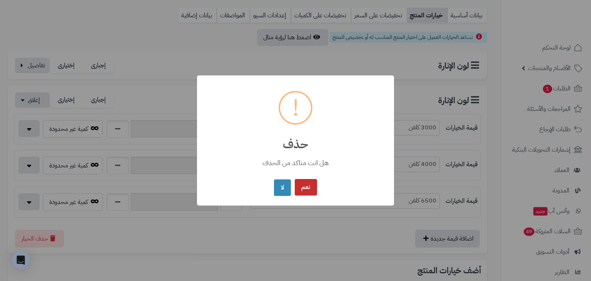
click at [310, 184] on button "نعم" at bounding box center [306, 187] width 22 height 17
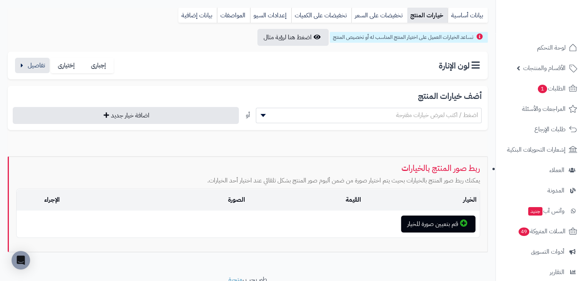
scroll to position [0, 0]
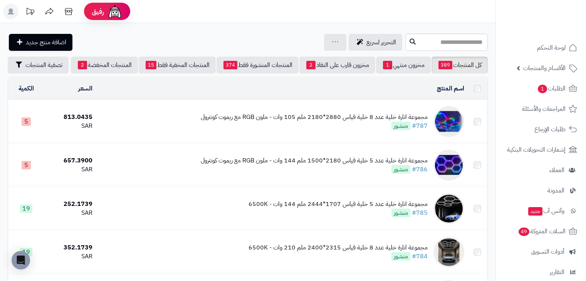
scroll to position [319, 0]
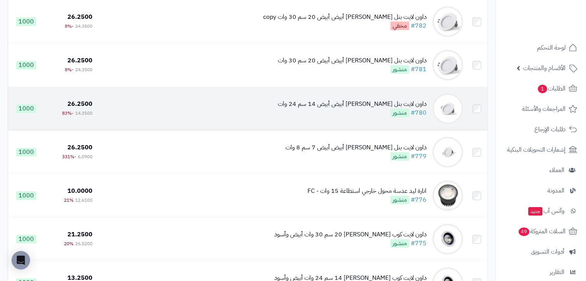
click at [412, 109] on div "داون لايت بنل [PERSON_NAME] أبيض أبيض 14 سم 24 وات" at bounding box center [352, 104] width 149 height 9
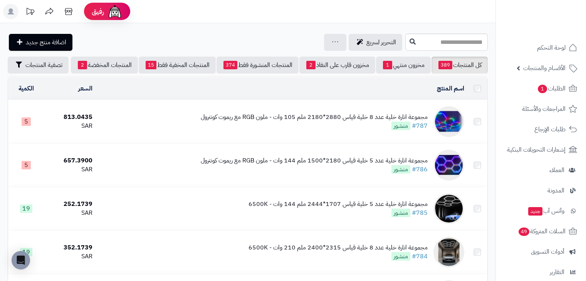
scroll to position [319, 0]
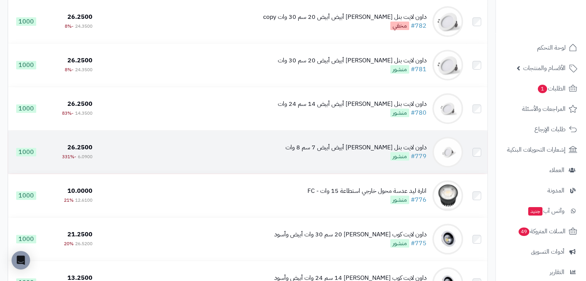
click at [378, 152] on div "داون لايت بنل [PERSON_NAME] أبيض أبيض 7 سم 8 وات" at bounding box center [355, 147] width 141 height 9
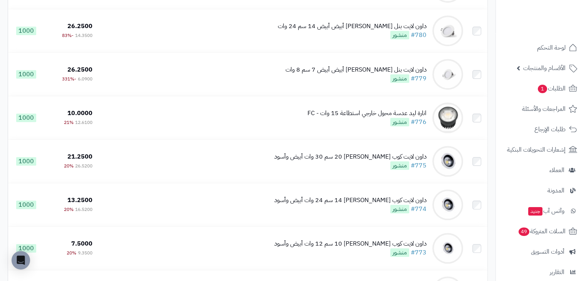
scroll to position [397, 0]
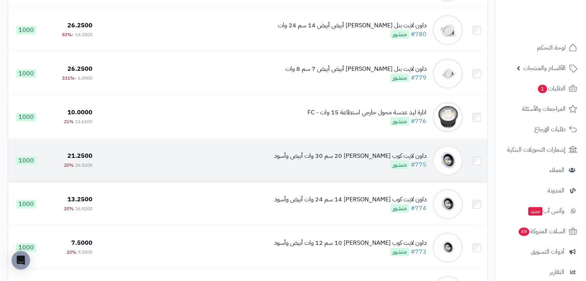
click at [374, 161] on div "داون لايت كوب [PERSON_NAME] 20 سم 30 وات أبيض وأسود" at bounding box center [350, 156] width 152 height 9
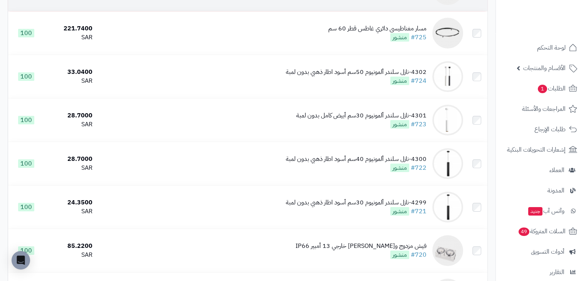
scroll to position [2701, 0]
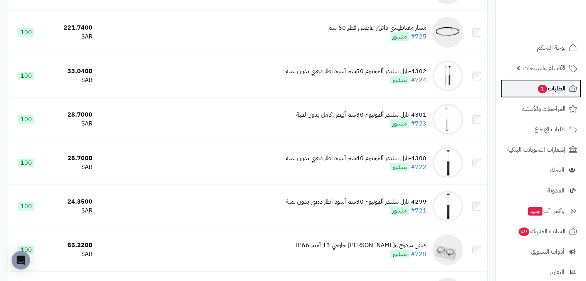
click at [545, 84] on span "الطلبات 1" at bounding box center [551, 88] width 28 height 11
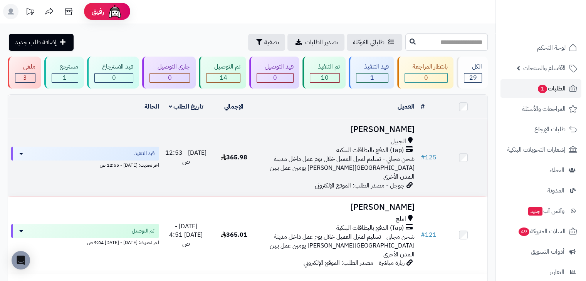
click at [294, 134] on td "عمار العيد الجبيل (Tap) الدفع بالبطاقات البنكية شحن مجاني - تسليم لمنزل العميل …" at bounding box center [337, 157] width 159 height 77
click at [387, 133] on h3 "[PERSON_NAME]" at bounding box center [337, 129] width 153 height 9
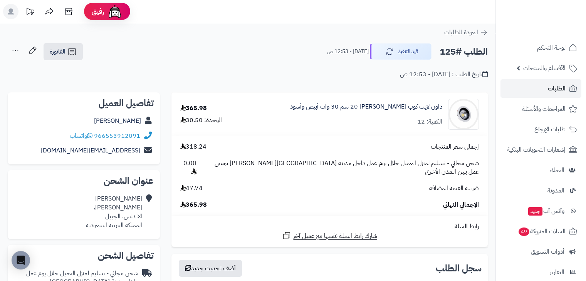
click at [77, 104] on h2 "تفاصيل العميل" at bounding box center [84, 103] width 140 height 9
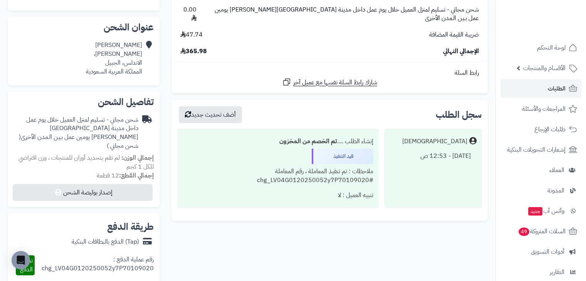
scroll to position [153, 0]
